Goal: Find specific page/section: Find specific page/section

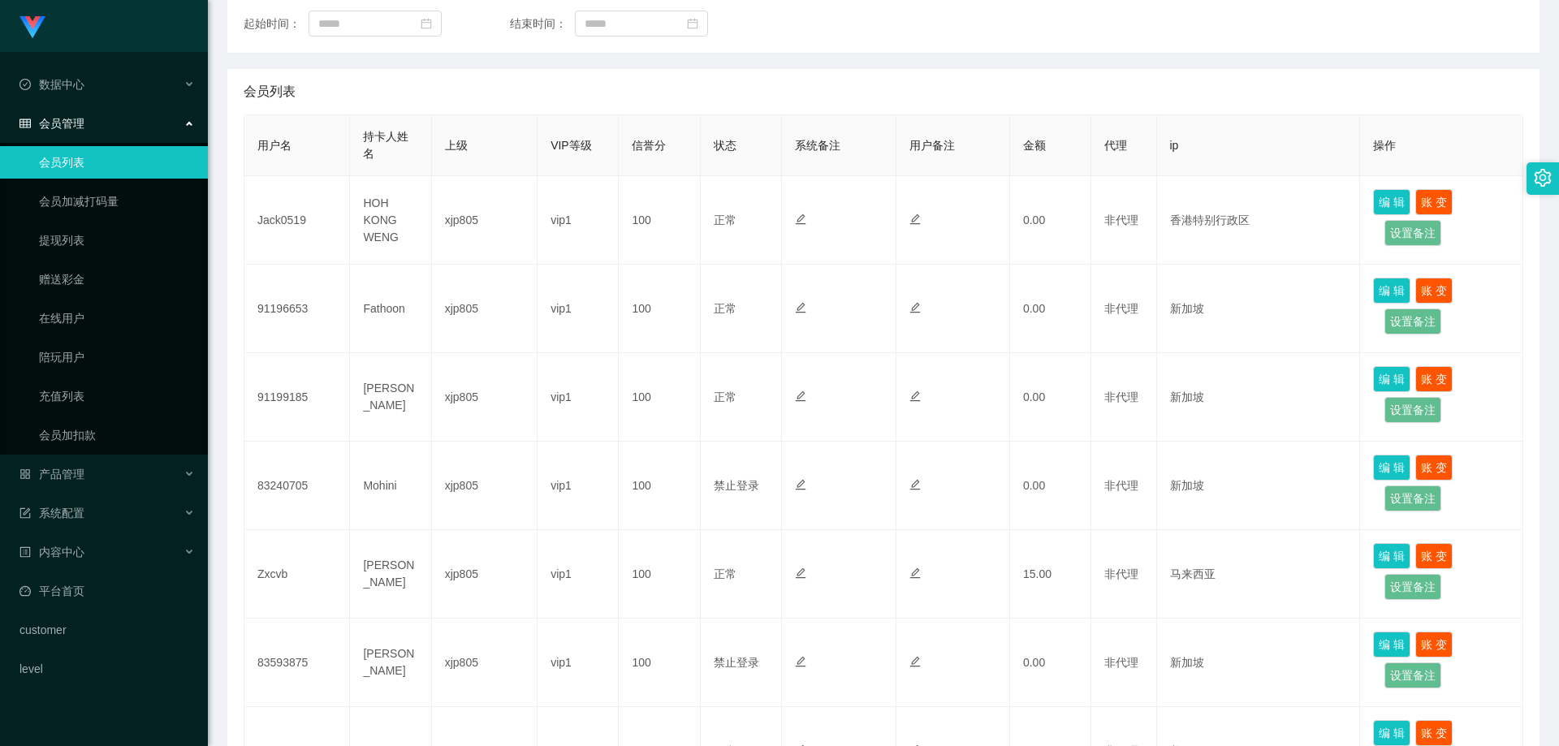
scroll to position [207, 0]
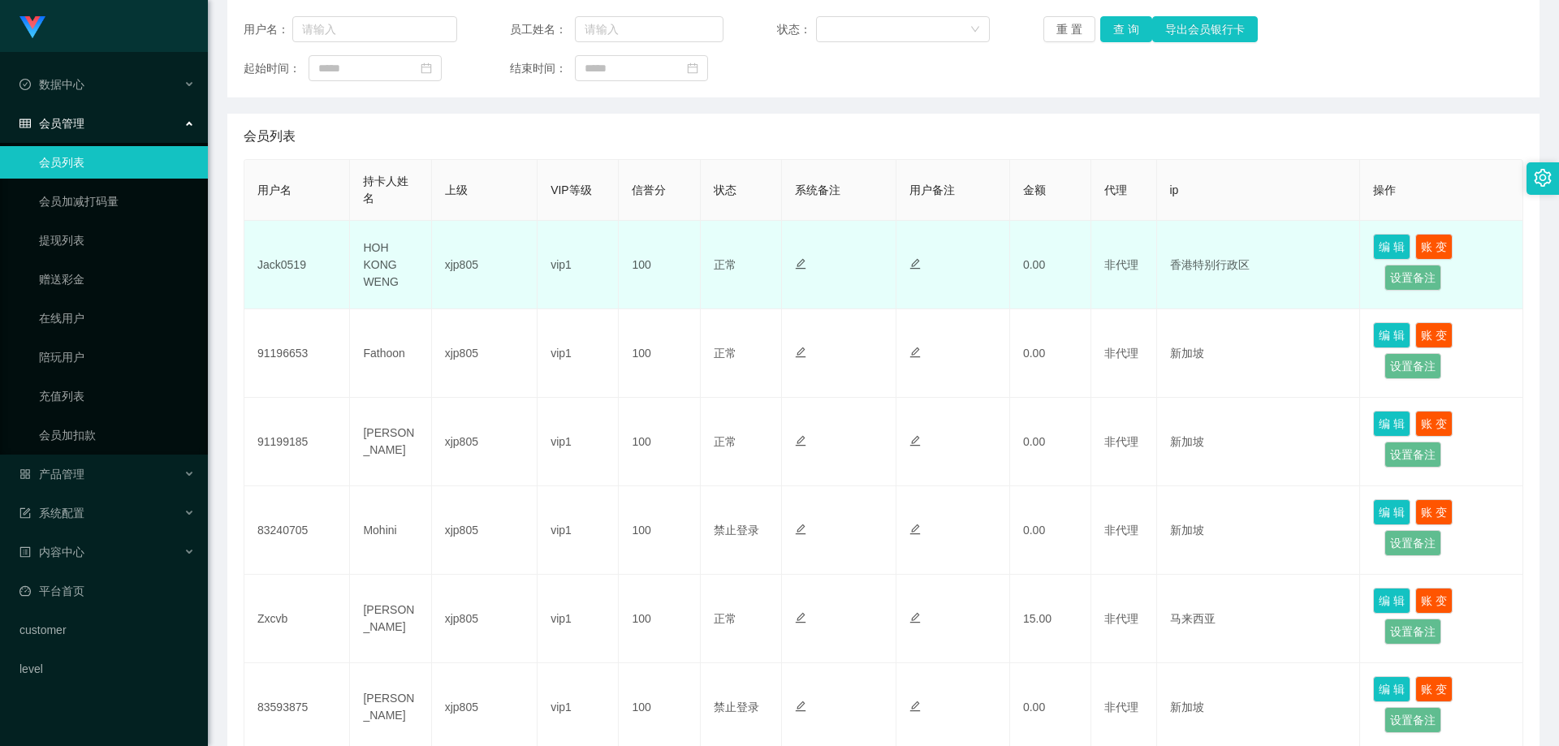
click at [373, 262] on td "HOH KONG WENG" at bounding box center [390, 265] width 81 height 89
copy td "HOH KONG WENG"
